Goal: Information Seeking & Learning: Learn about a topic

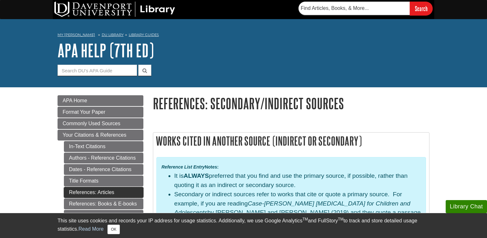
click at [123, 187] on link "References: Articles" at bounding box center [104, 192] width 80 height 11
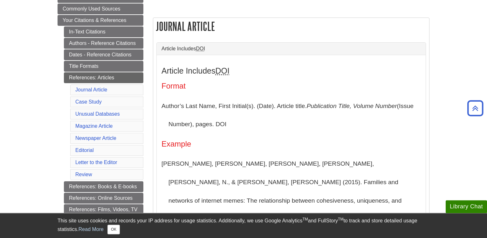
scroll to position [227, 0]
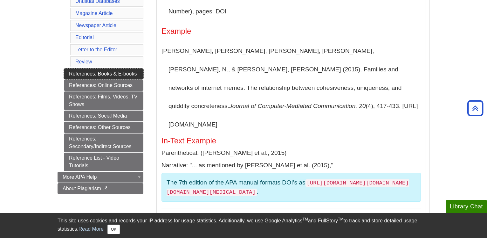
click at [107, 71] on link "References: Books & E-books" at bounding box center [104, 73] width 80 height 11
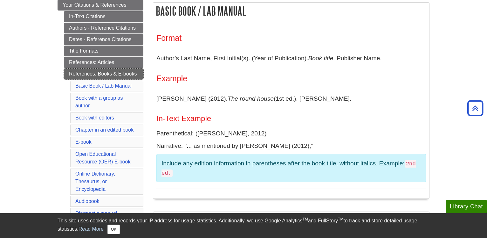
scroll to position [65, 0]
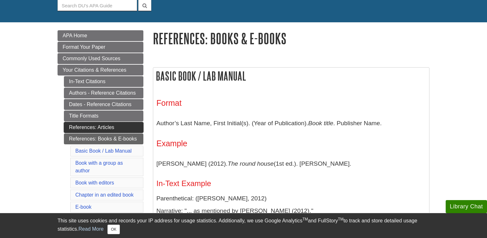
click at [93, 127] on link "References: Articles" at bounding box center [104, 127] width 80 height 11
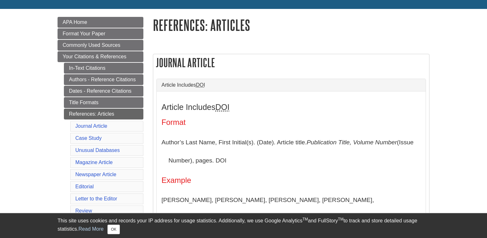
scroll to position [130, 0]
